Goal: Navigation & Orientation: Find specific page/section

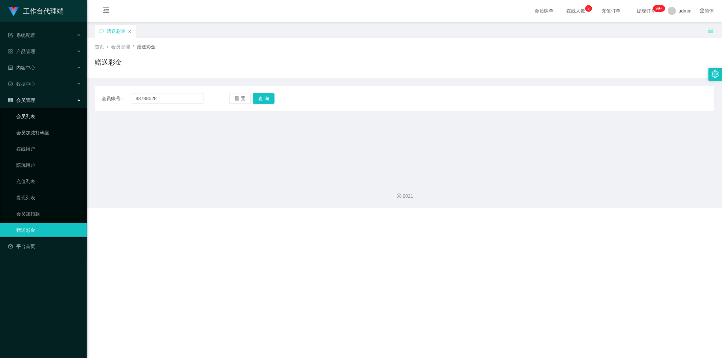
click at [20, 120] on link "会员列表" at bounding box center [48, 117] width 65 height 14
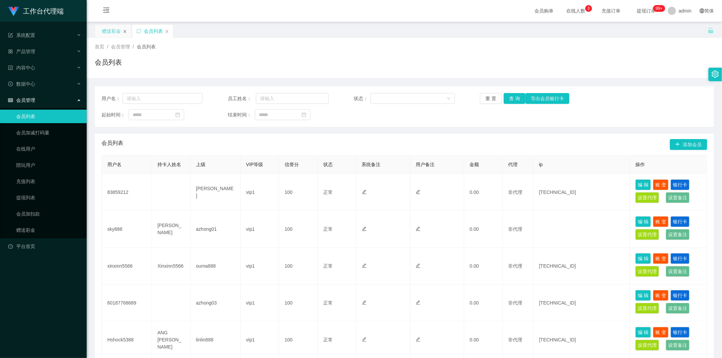
click at [125, 32] on icon "图标: close" at bounding box center [125, 31] width 4 height 4
click at [34, 217] on link "赠送彩金" at bounding box center [48, 230] width 65 height 14
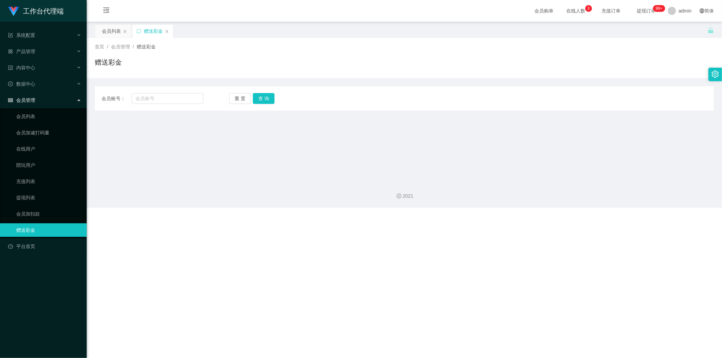
click at [53, 99] on div "会员管理" at bounding box center [43, 100] width 87 height 14
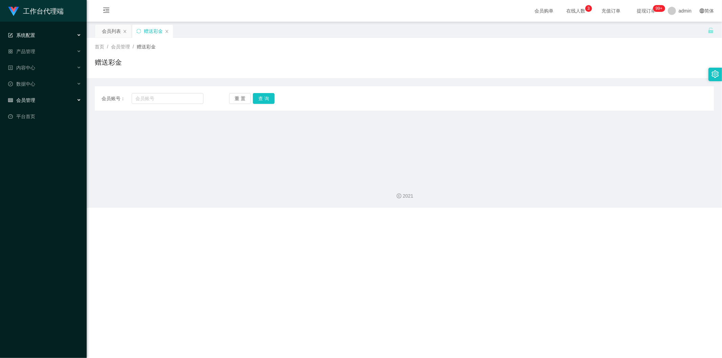
click at [44, 36] on div "系统配置" at bounding box center [43, 35] width 87 height 14
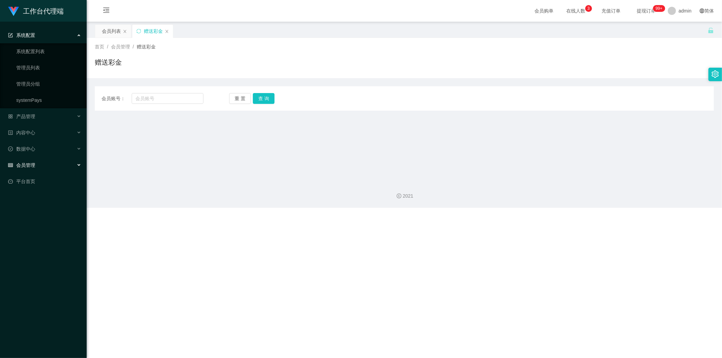
click at [50, 35] on div "系统配置" at bounding box center [43, 35] width 87 height 14
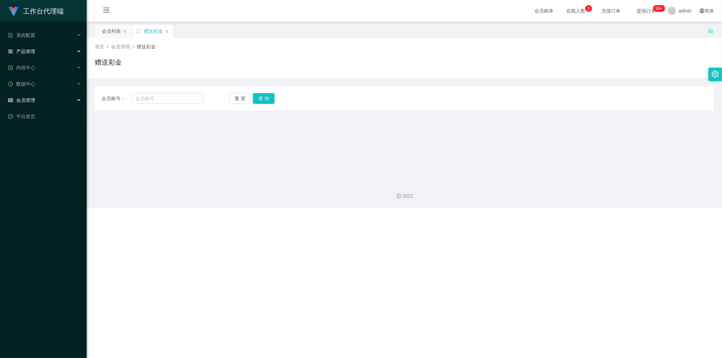
click at [35, 46] on div "产品管理" at bounding box center [43, 52] width 87 height 14
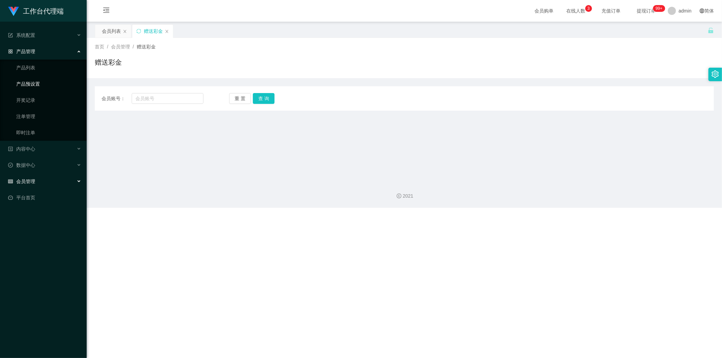
click at [31, 82] on link "产品预设置" at bounding box center [48, 84] width 65 height 14
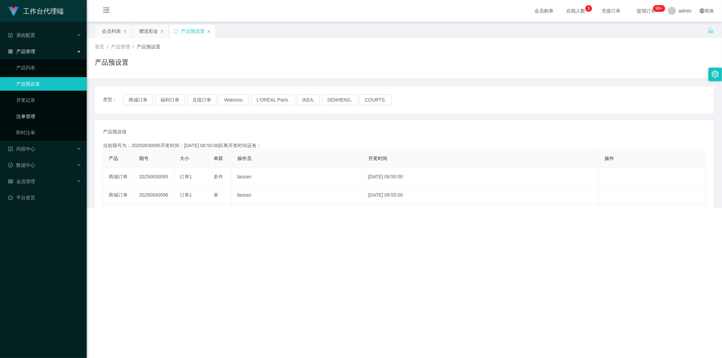
click at [24, 117] on link "注单管理" at bounding box center [48, 117] width 65 height 14
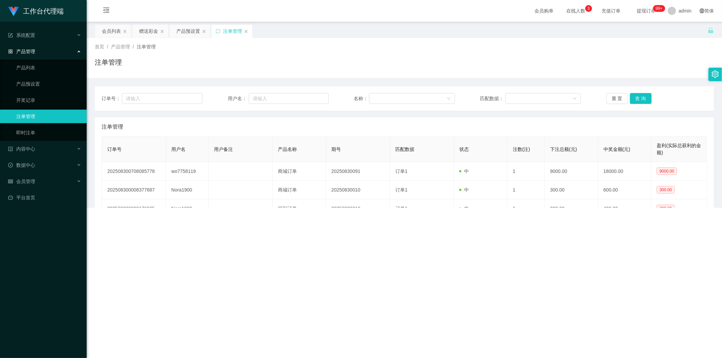
click at [79, 48] on div "产品管理" at bounding box center [43, 52] width 87 height 14
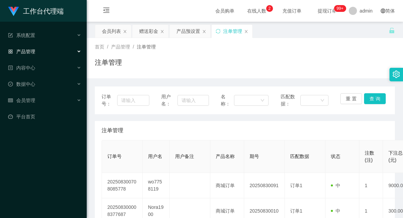
click at [291, 65] on div "注单管理" at bounding box center [245, 65] width 300 height 16
click at [108, 35] on div "会员列表" at bounding box center [111, 31] width 19 height 13
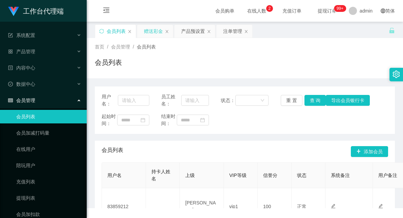
click at [153, 33] on div "赠送彩金" at bounding box center [153, 31] width 19 height 13
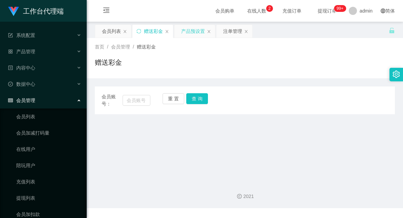
click at [190, 35] on div "产品预设置" at bounding box center [193, 31] width 24 height 13
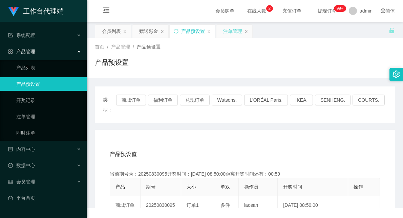
click at [232, 33] on div "注单管理" at bounding box center [232, 31] width 19 height 13
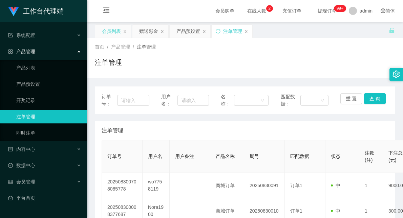
click at [110, 30] on div "会员列表" at bounding box center [111, 31] width 19 height 13
